Goal: Task Accomplishment & Management: Manage account settings

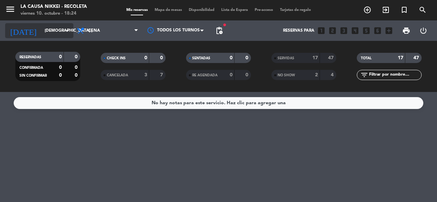
click at [55, 26] on input "[DEMOGRAPHIC_DATA] [DATE]" at bounding box center [68, 31] width 54 height 12
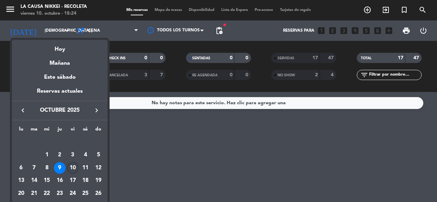
click at [72, 163] on div "10" at bounding box center [73, 168] width 12 height 12
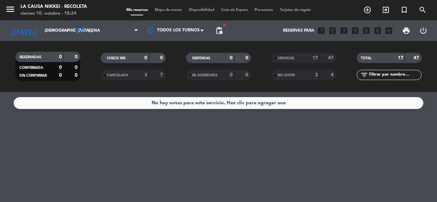
type input "vie. [DATE]"
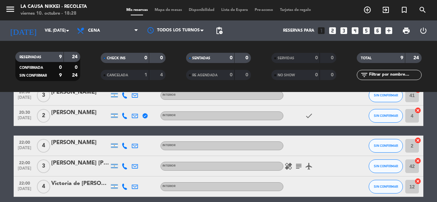
scroll to position [34, 0]
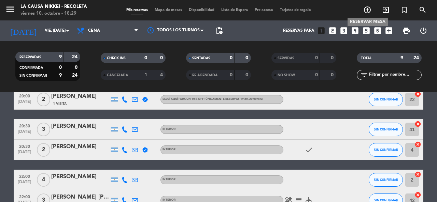
click at [365, 11] on icon "add_circle_outline" at bounding box center [367, 10] width 8 height 8
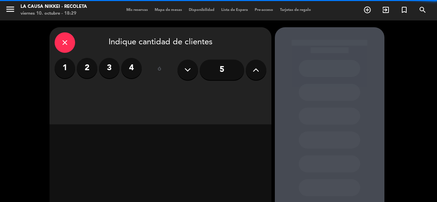
click at [83, 68] on label "2" at bounding box center [87, 68] width 20 height 20
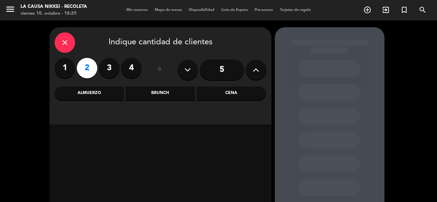
click at [242, 99] on div "Cena" at bounding box center [230, 94] width 69 height 14
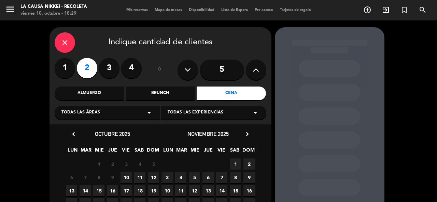
click at [125, 176] on span "10" at bounding box center [125, 177] width 11 height 11
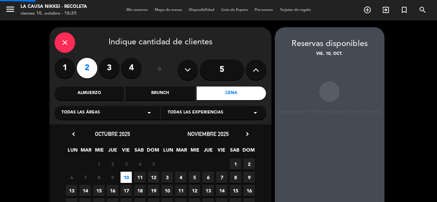
scroll to position [27, 0]
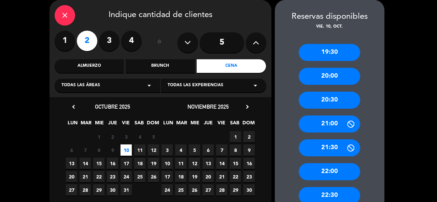
click at [334, 100] on div "20:30" at bounding box center [328, 100] width 61 height 17
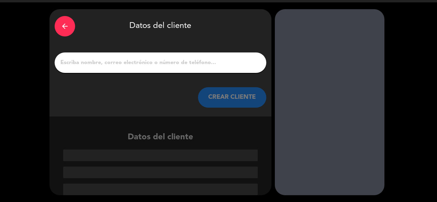
scroll to position [18, 0]
click at [90, 70] on div at bounding box center [160, 63] width 211 height 20
click at [145, 60] on input "1" at bounding box center [160, 63] width 201 height 10
paste input "[PERSON_NAME]"
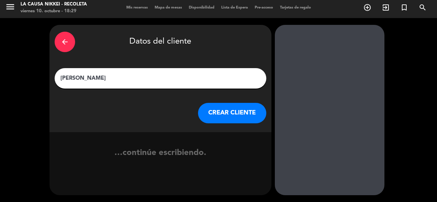
scroll to position [2, 0]
type input "[PERSON_NAME]"
click at [226, 112] on button "CREAR CLIENTE" at bounding box center [232, 113] width 68 height 20
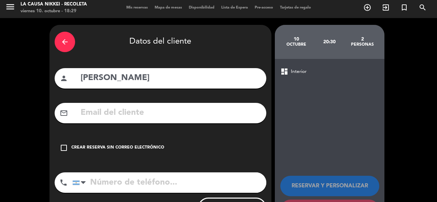
scroll to position [35, 0]
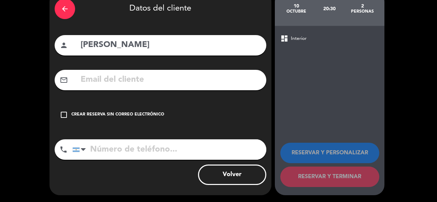
drag, startPoint x: 64, startPoint y: 115, endPoint x: 106, endPoint y: 118, distance: 41.8
click at [68, 114] on div "check_box_outline_blank Crear reserva sin correo electrónico" at bounding box center [160, 115] width 211 height 20
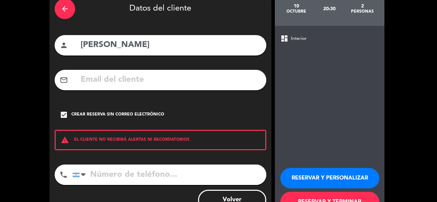
scroll to position [61, 0]
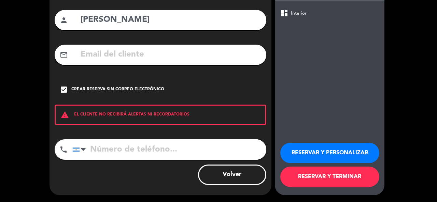
click at [348, 153] on button "RESERVAR Y PERSONALIZAR" at bounding box center [329, 153] width 99 height 20
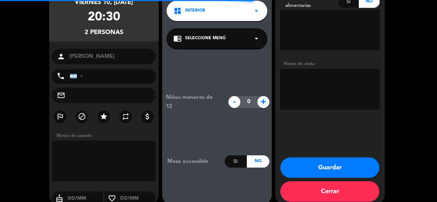
scroll to position [27, 0]
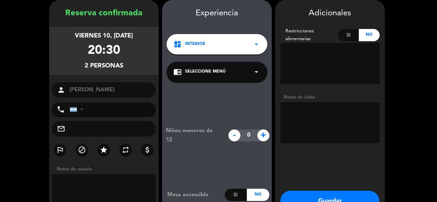
click at [296, 113] on textarea at bounding box center [329, 122] width 99 height 41
paste textarea "La Causa Nikkei Recoleta Sabores del mundo"
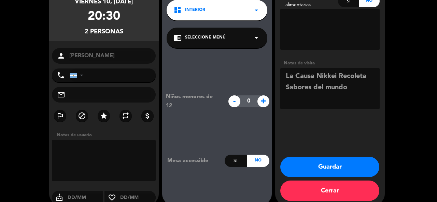
type textarea "La Causa Nikkei Recoleta Sabores del mundo"
click at [338, 161] on button "Guardar" at bounding box center [329, 167] width 99 height 20
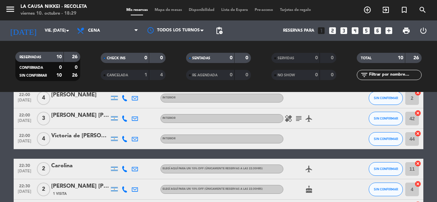
scroll to position [171, 0]
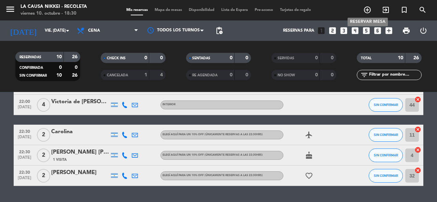
click at [371, 8] on icon "add_circle_outline" at bounding box center [367, 10] width 8 height 8
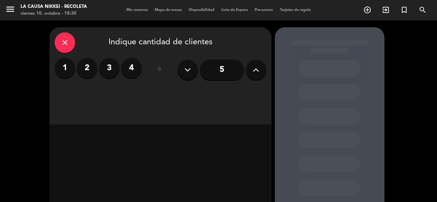
click at [85, 63] on label "2" at bounding box center [87, 68] width 20 height 20
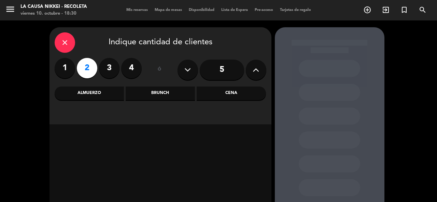
click at [248, 93] on div "Cena" at bounding box center [230, 94] width 69 height 14
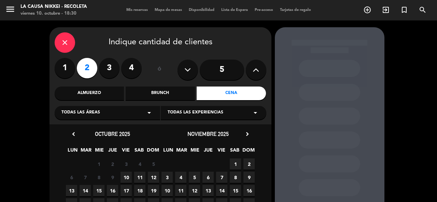
click at [126, 176] on span "10" at bounding box center [125, 177] width 11 height 11
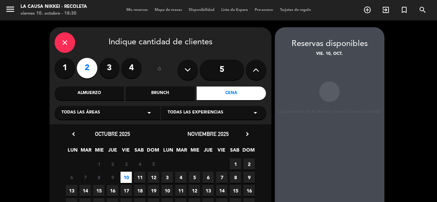
scroll to position [27, 0]
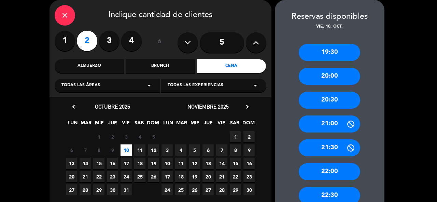
drag, startPoint x: 333, startPoint y: 102, endPoint x: 94, endPoint y: 50, distance: 244.1
click at [332, 102] on div "20:30" at bounding box center [328, 100] width 61 height 17
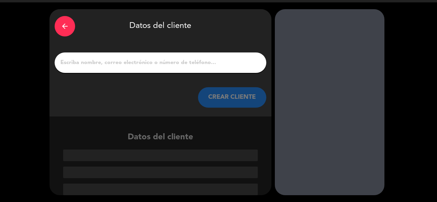
click at [100, 60] on input "1" at bounding box center [160, 63] width 201 height 10
paste input "[PERSON_NAME]"
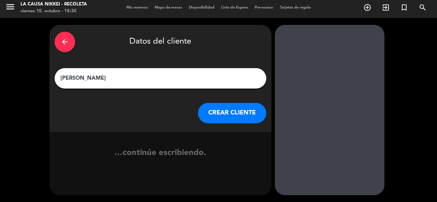
scroll to position [2, 0]
type input "[PERSON_NAME]"
click at [232, 109] on button "CREAR CLIENTE" at bounding box center [232, 113] width 68 height 20
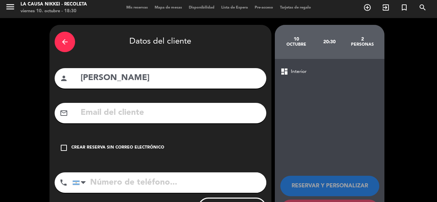
click at [65, 146] on icon "check_box_outline_blank" at bounding box center [64, 148] width 8 height 8
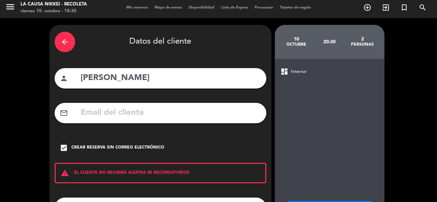
scroll to position [36, 0]
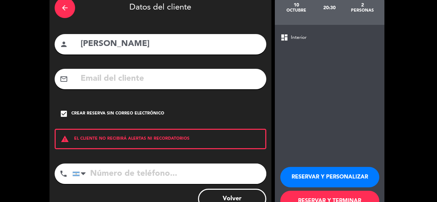
click at [339, 174] on button "RESERVAR Y PERSONALIZAR" at bounding box center [329, 177] width 99 height 20
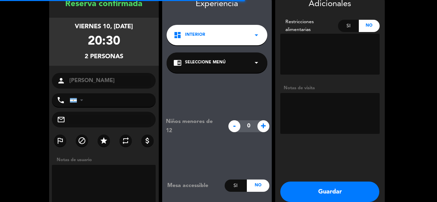
scroll to position [27, 0]
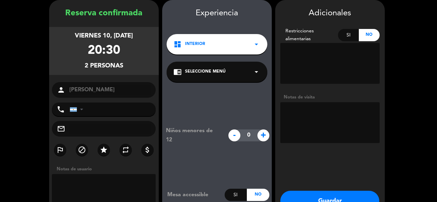
click at [293, 117] on textarea at bounding box center [329, 122] width 99 height 41
paste textarea "La Causa Nikkei Recoleta Grande Cuisine"
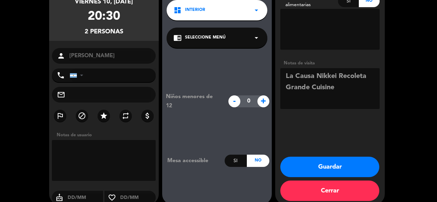
type textarea "La Causa Nikkei Recoleta Grande Cuisine"
click at [319, 163] on button "Guardar" at bounding box center [329, 167] width 99 height 20
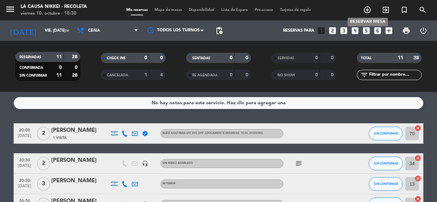
click at [366, 11] on icon "add_circle_outline" at bounding box center [367, 10] width 8 height 8
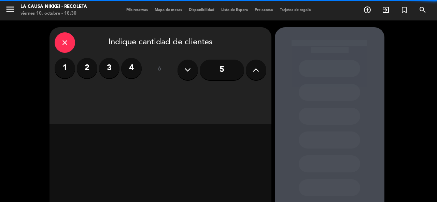
click at [86, 71] on label "2" at bounding box center [87, 68] width 20 height 20
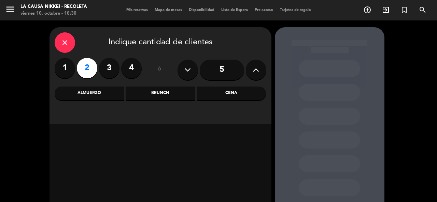
click at [245, 93] on div "Cena" at bounding box center [230, 94] width 69 height 14
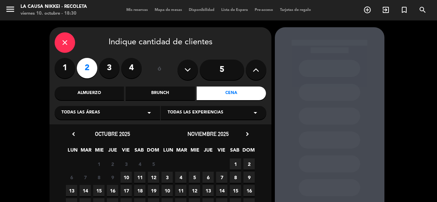
click at [124, 178] on span "10" at bounding box center [125, 177] width 11 height 11
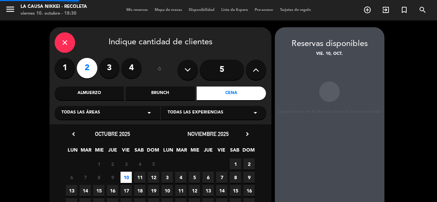
scroll to position [27, 0]
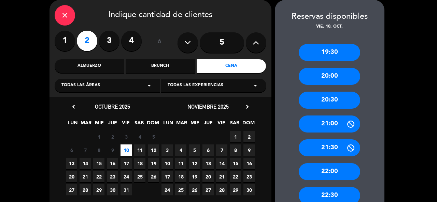
click at [326, 195] on div "22:30" at bounding box center [328, 195] width 61 height 17
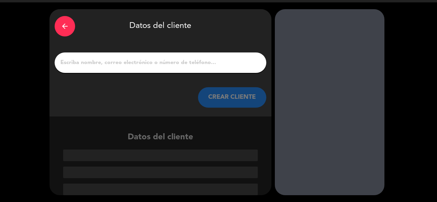
scroll to position [18, 0]
click at [128, 60] on input "1" at bounding box center [160, 63] width 201 height 10
paste input "[PERSON_NAME]"
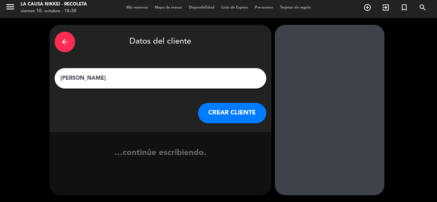
scroll to position [2, 0]
type input "[PERSON_NAME]"
click at [229, 113] on button "CREAR CLIENTE" at bounding box center [232, 113] width 68 height 20
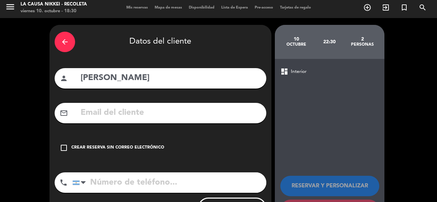
scroll to position [35, 0]
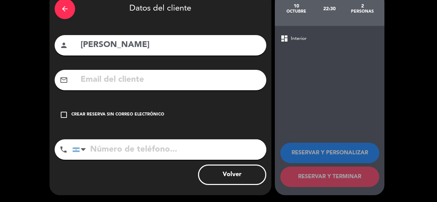
click at [60, 114] on icon "check_box_outline_blank" at bounding box center [64, 115] width 8 height 8
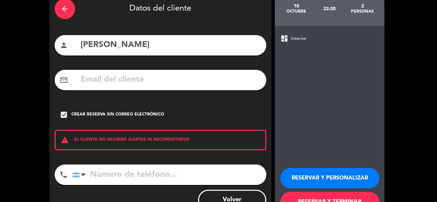
click at [314, 173] on button "RESERVAR Y PERSONALIZAR" at bounding box center [329, 178] width 99 height 20
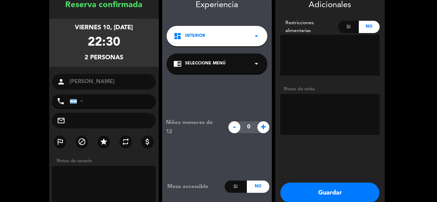
scroll to position [27, 0]
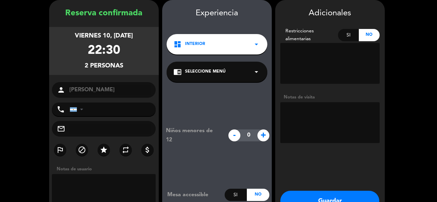
click at [324, 118] on textarea at bounding box center [329, 122] width 99 height 41
paste textarea "La Causa Nikkei Recoleta Sabores del mundo"
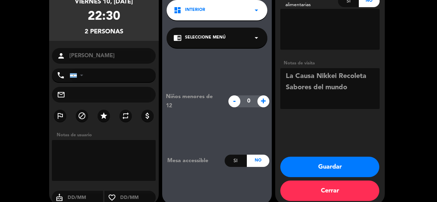
type textarea "La Causa Nikkei Recoleta Sabores del mundo"
click at [346, 174] on button "Guardar" at bounding box center [329, 167] width 99 height 20
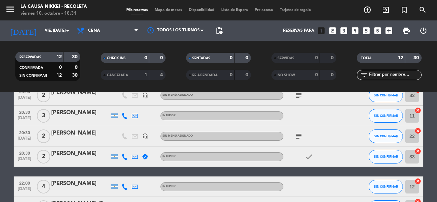
scroll to position [34, 0]
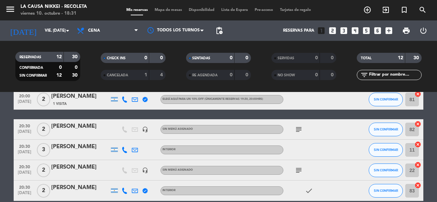
click at [75, 125] on div "[PERSON_NAME]" at bounding box center [80, 126] width 58 height 9
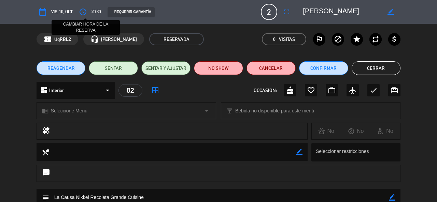
click at [86, 8] on icon "access_time" at bounding box center [83, 12] width 8 height 8
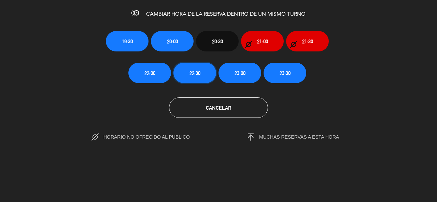
click at [188, 70] on button "22:30" at bounding box center [194, 73] width 43 height 20
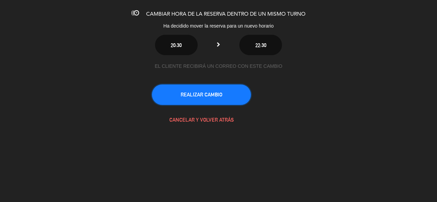
click at [205, 97] on button "REALIZAR CAMBIO" at bounding box center [201, 95] width 99 height 20
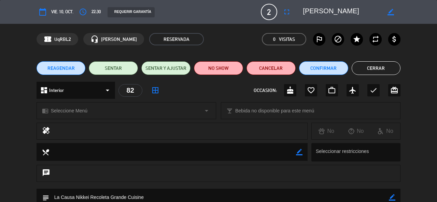
click at [373, 70] on button "Cerrar" at bounding box center [375, 68] width 49 height 14
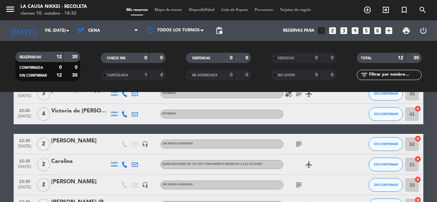
scroll to position [0, 0]
